Goal: Task Accomplishment & Management: Use online tool/utility

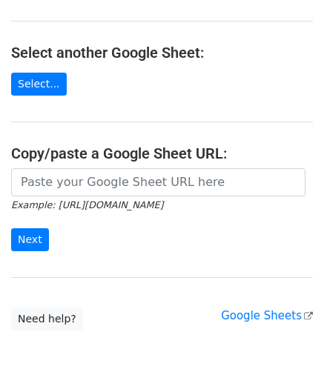
scroll to position [148, 0]
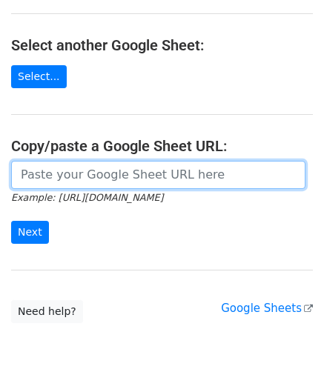
click at [79, 167] on input "url" at bounding box center [158, 175] width 294 height 28
paste input "https://docs.google.com/spreadsheets/d/1eXC-5a11Xh_Fhe9-X9QBJIDYfP_AcGdKKy1qTuO…"
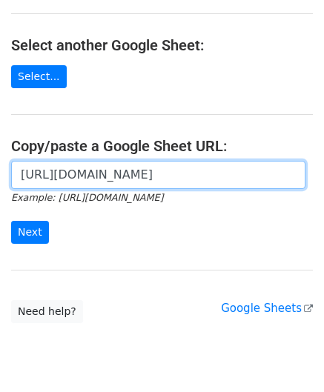
scroll to position [0, 319]
type input "https://docs.google.com/spreadsheets/d/1eXC-5a11Xh_Fhe9-X9QBJIDYfP_AcGdKKy1qTuO…"
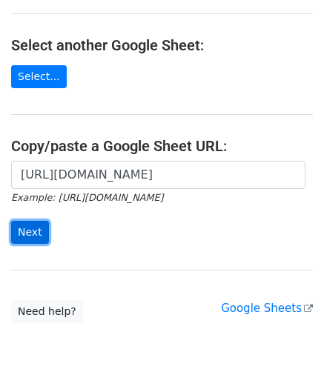
click at [24, 227] on input "Next" at bounding box center [30, 232] width 38 height 23
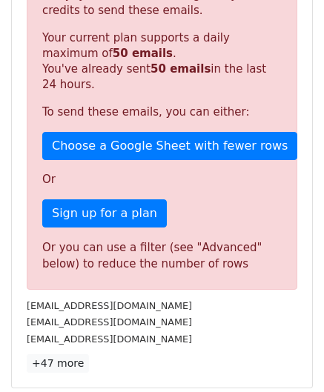
scroll to position [474, 0]
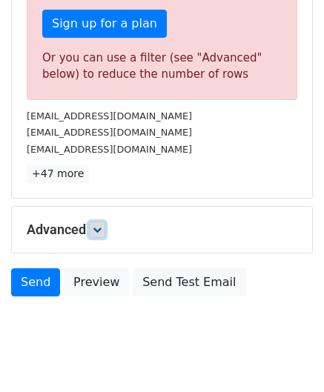
click at [96, 225] on icon at bounding box center [97, 229] width 9 height 9
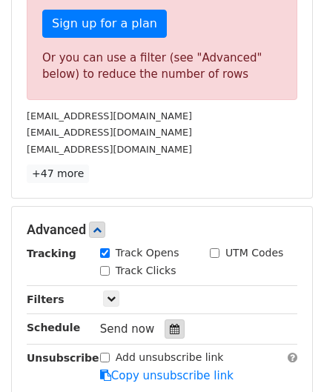
click at [170, 324] on icon at bounding box center [175, 329] width 10 height 10
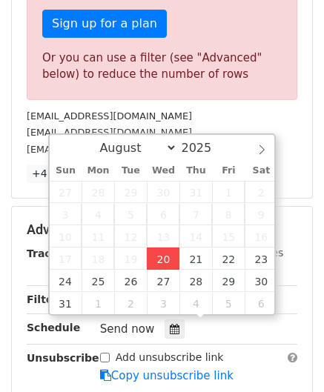
type input "[DATE] 12:00"
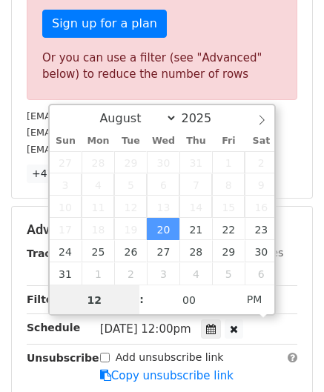
paste input "5"
type input "5"
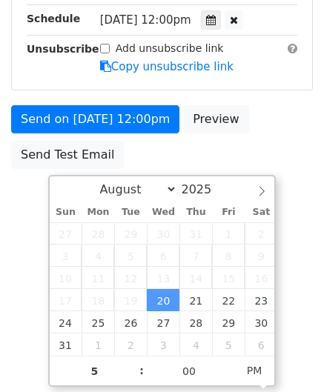
type input "[DATE] 17:00"
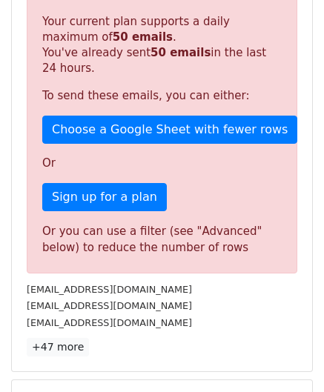
scroll to position [680, 0]
